Goal: Find specific page/section: Find specific page/section

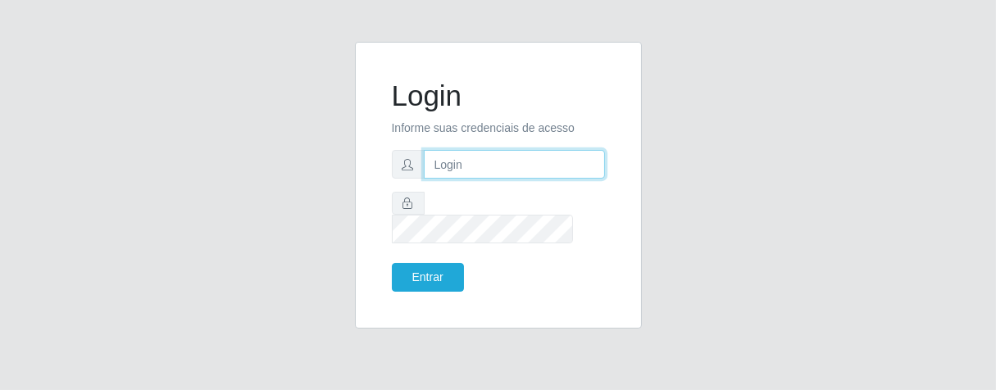
click at [534, 166] on input "text" at bounding box center [514, 164] width 181 height 29
type input "[PERSON_NAME]"
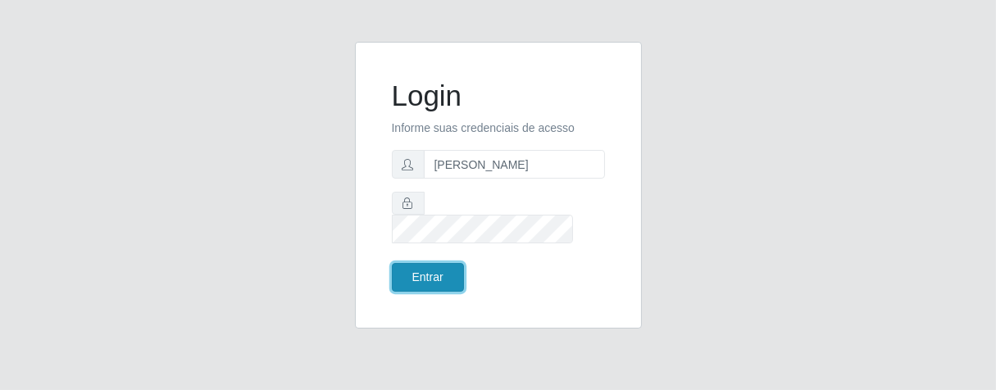
click at [429, 263] on button "Entrar" at bounding box center [428, 277] width 72 height 29
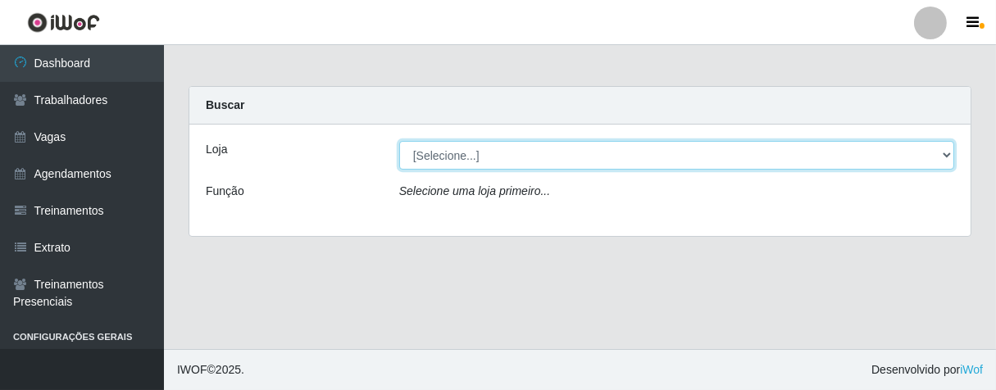
click at [951, 157] on select "[Selecione...] Superbox [GEOGRAPHIC_DATA] - Bessa" at bounding box center [676, 155] width 555 height 29
select select "206"
click at [399, 141] on select "[Selecione...] Superbox [GEOGRAPHIC_DATA] - Bessa" at bounding box center [676, 155] width 555 height 29
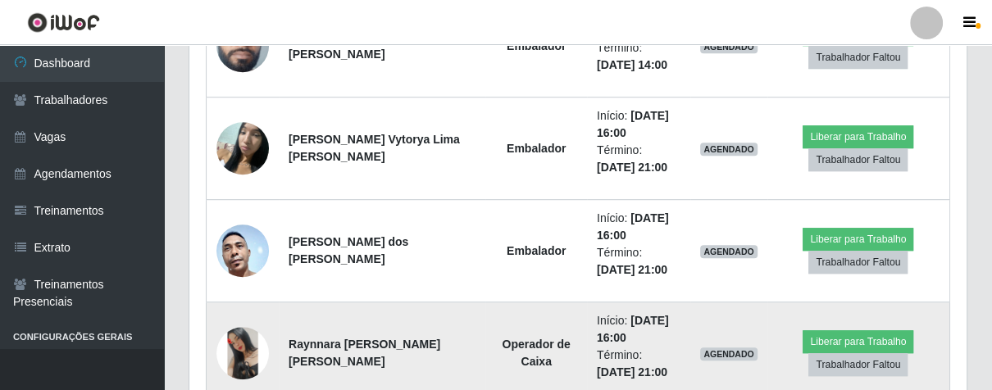
scroll to position [633, 0]
